Goal: Navigation & Orientation: Find specific page/section

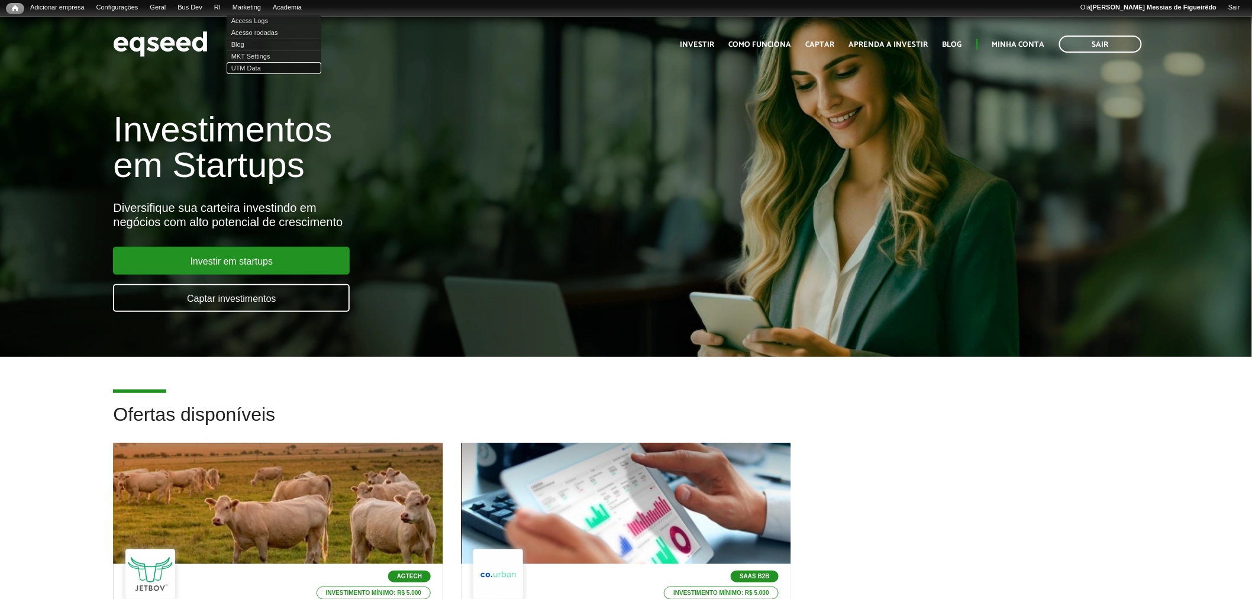
click at [254, 66] on link "UTM Data" at bounding box center [274, 68] width 95 height 12
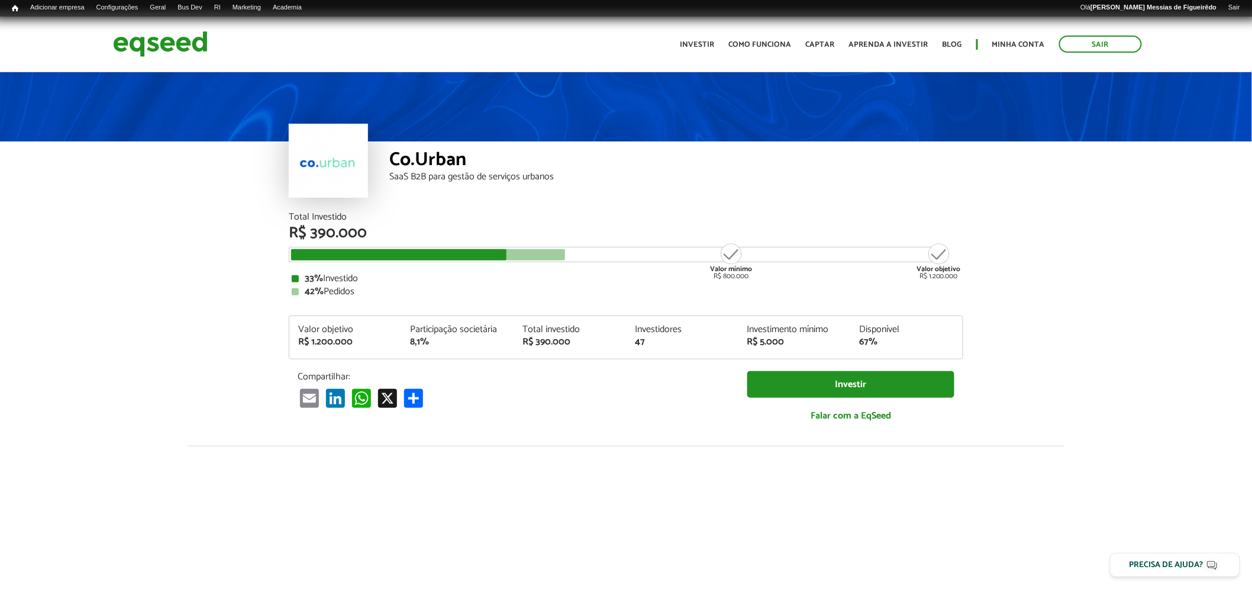
click at [144, 233] on article "Co.Urban SaaS B2B para gestão de serviços urbanos Total Investido R$ 390.000 Va…" at bounding box center [626, 459] width 1252 height 779
click at [157, 50] on img at bounding box center [160, 43] width 95 height 31
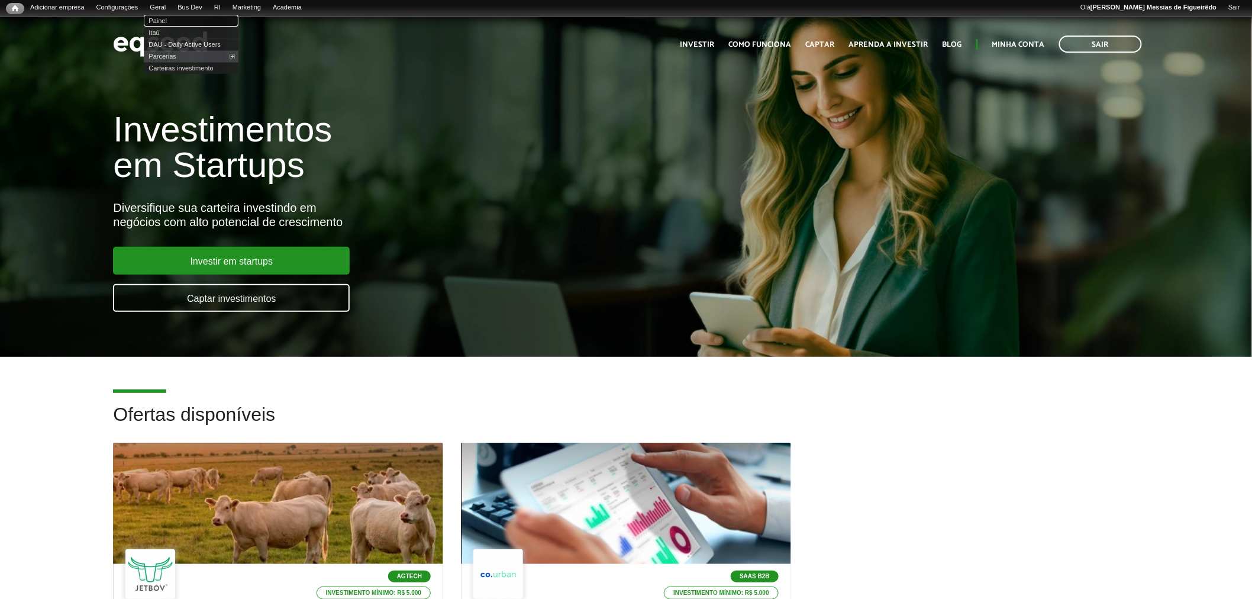
click at [172, 17] on link "Painel" at bounding box center [191, 21] width 95 height 12
click at [256, 63] on link "UTM Data" at bounding box center [274, 68] width 95 height 12
